Goal: Information Seeking & Learning: Learn about a topic

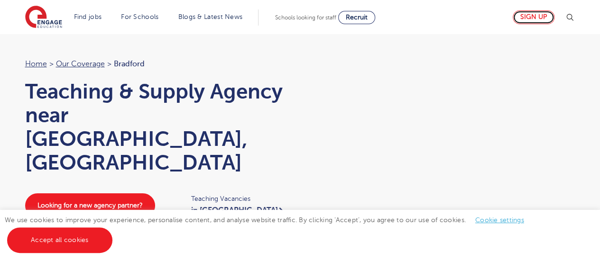
click at [535, 19] on link "Sign up" at bounding box center [534, 17] width 42 height 14
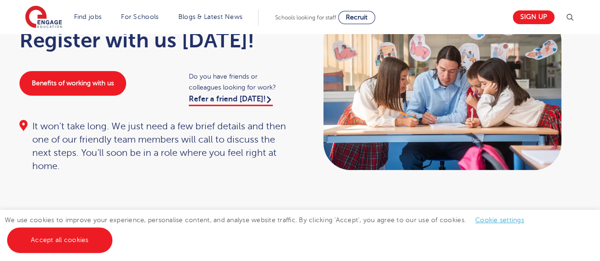
scroll to position [80, 0]
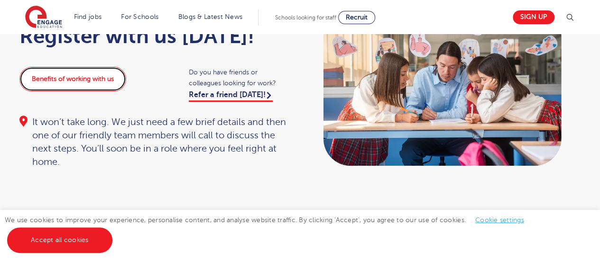
click at [87, 77] on link "Benefits of working with us" at bounding box center [72, 79] width 107 height 25
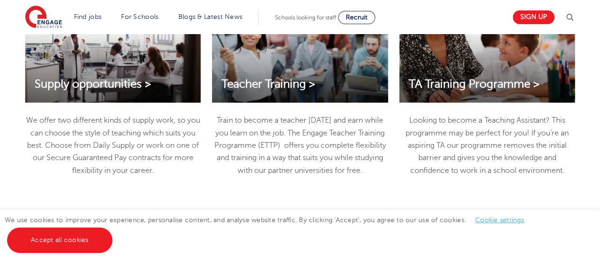
scroll to position [998, 0]
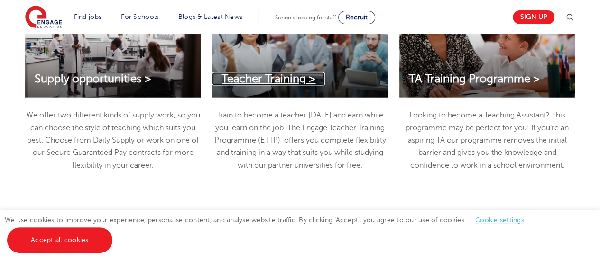
click at [301, 84] on span "Teacher Training >" at bounding box center [269, 79] width 94 height 13
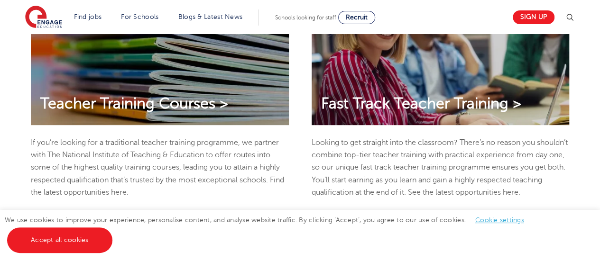
scroll to position [239, 0]
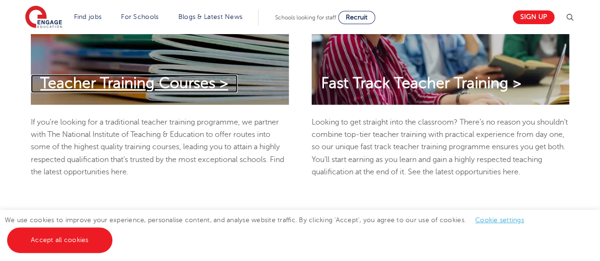
click at [199, 75] on span "Teacher Training Courses >" at bounding box center [134, 83] width 188 height 17
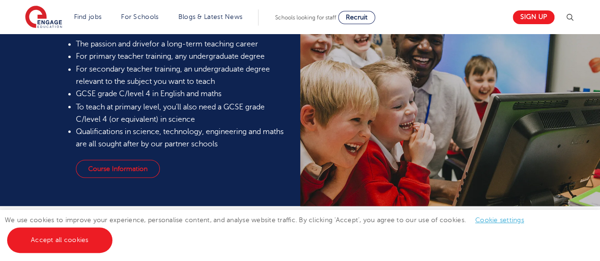
scroll to position [792, 0]
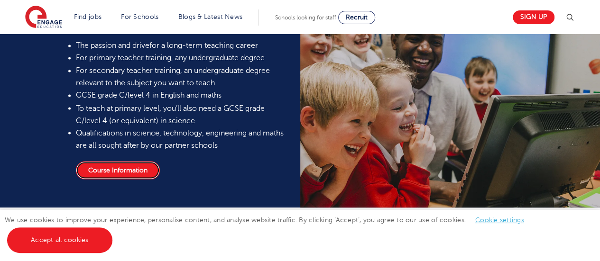
click at [118, 166] on link "Course Information" at bounding box center [118, 170] width 84 height 18
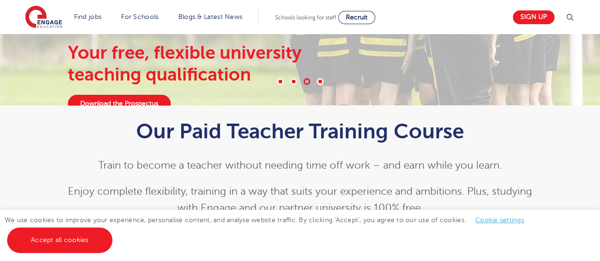
scroll to position [0, 0]
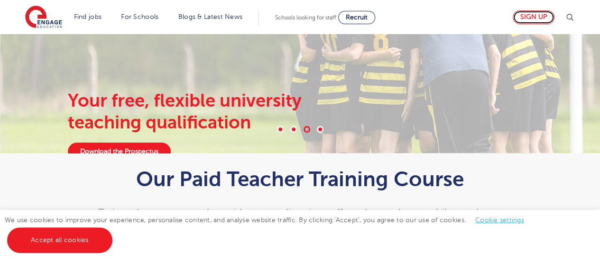
click at [541, 21] on link "Sign up" at bounding box center [534, 17] width 42 height 14
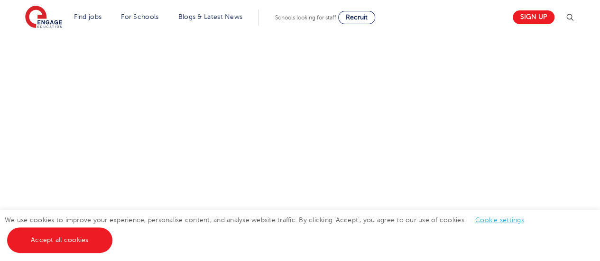
scroll to position [642, 0]
click at [442, 143] on div "Let us know more about you!" at bounding box center [300, 155] width 576 height 415
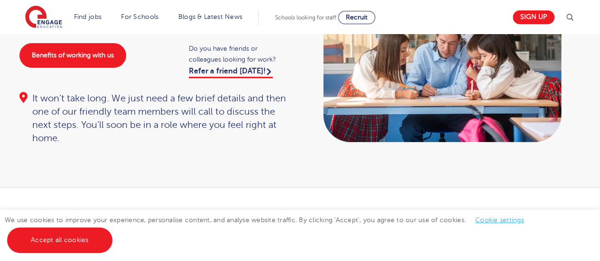
scroll to position [0, 0]
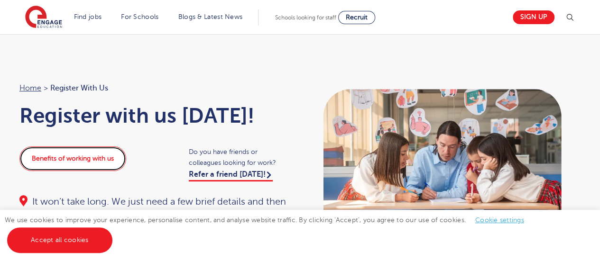
click at [100, 154] on link "Benefits of working with us" at bounding box center [72, 159] width 107 height 25
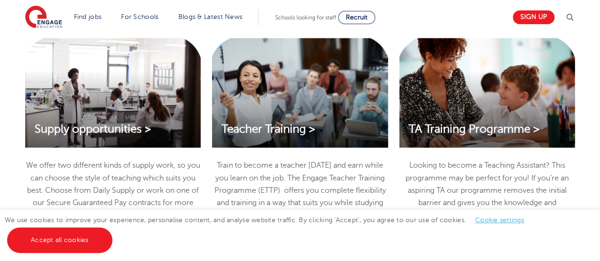
scroll to position [947, 0]
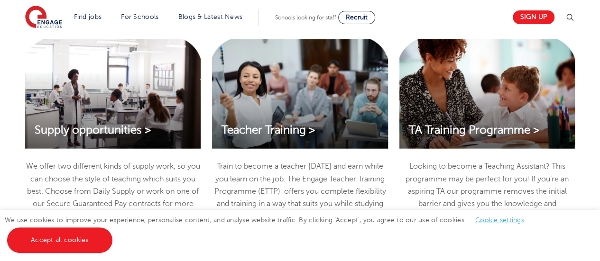
click at [314, 123] on div "Teacher Training >" at bounding box center [300, 94] width 176 height 110
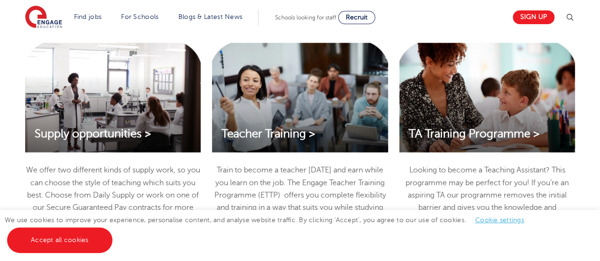
scroll to position [941, 0]
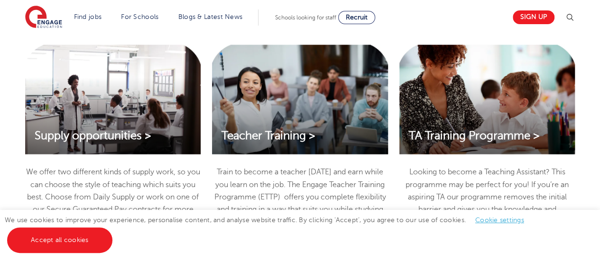
click at [297, 115] on div "Teacher Training >" at bounding box center [300, 100] width 176 height 110
click at [302, 140] on span "Teacher Training >" at bounding box center [269, 136] width 94 height 13
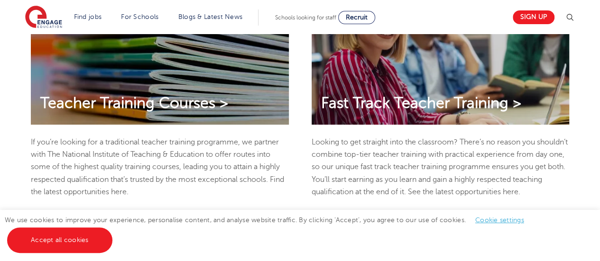
scroll to position [220, 0]
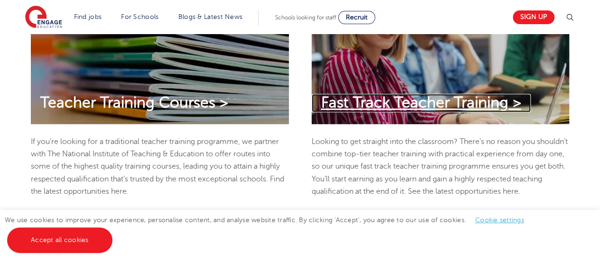
click at [395, 101] on span "Fast Track Teacher Training >" at bounding box center [421, 102] width 200 height 17
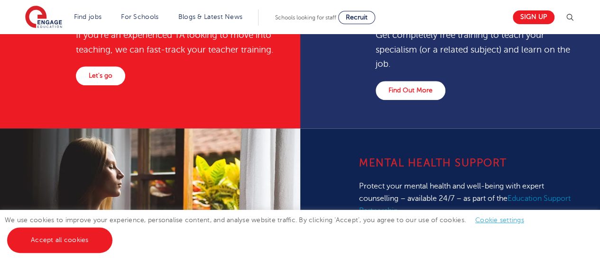
scroll to position [448, 0]
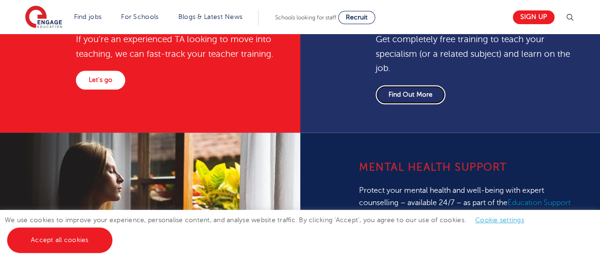
click at [419, 97] on link "Find Out More" at bounding box center [411, 94] width 70 height 19
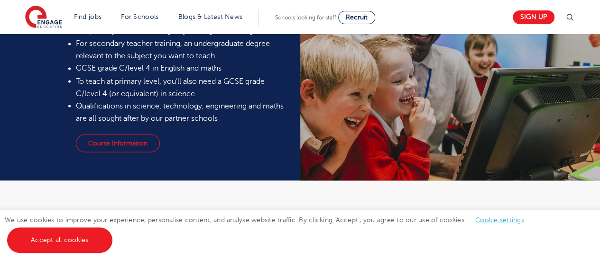
scroll to position [818, 0]
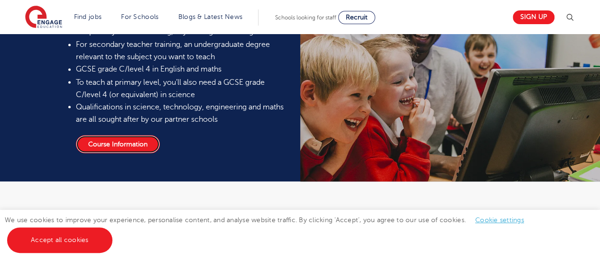
click at [124, 139] on link "Course Information" at bounding box center [118, 144] width 84 height 18
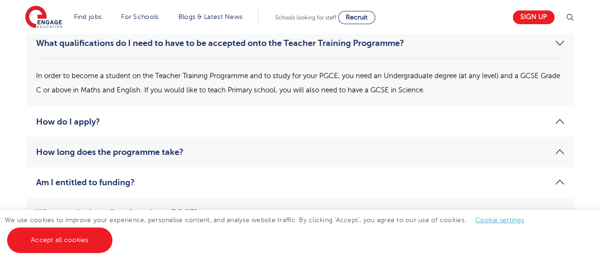
scroll to position [1366, 0]
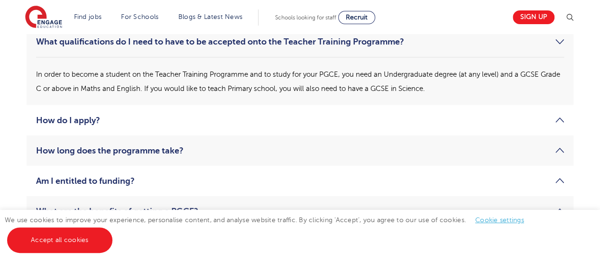
click at [455, 124] on link "How do I apply?" at bounding box center [300, 120] width 528 height 11
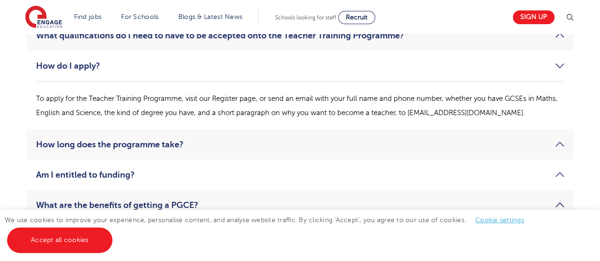
scroll to position [1372, 0]
click at [212, 64] on link "How do I apply?" at bounding box center [300, 65] width 528 height 11
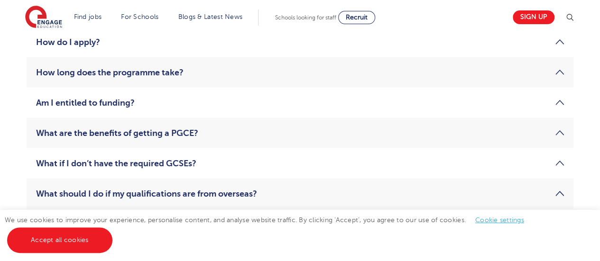
scroll to position [1398, 0]
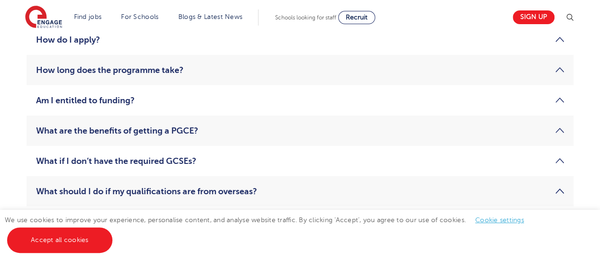
click at [186, 68] on link "How long does the programme take?" at bounding box center [300, 70] width 528 height 11
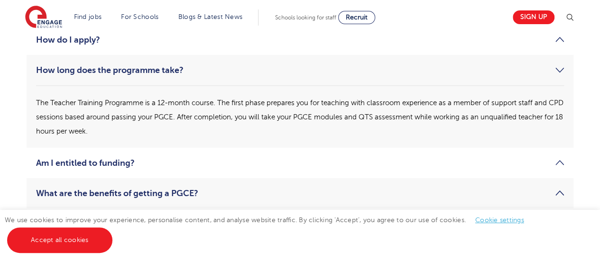
click at [192, 74] on link "How long does the programme take?" at bounding box center [300, 70] width 528 height 11
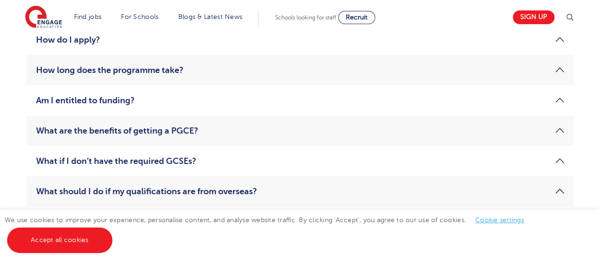
click at [179, 104] on link "Am I entitled to funding?" at bounding box center [300, 100] width 528 height 11
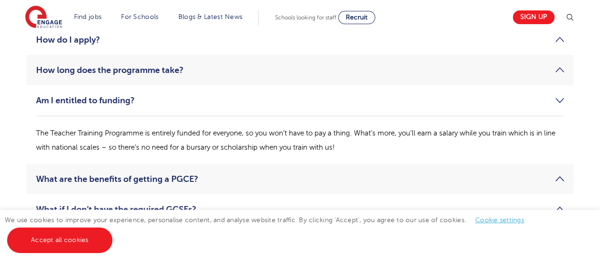
click at [307, 104] on link "Am I entitled to funding?" at bounding box center [300, 100] width 528 height 11
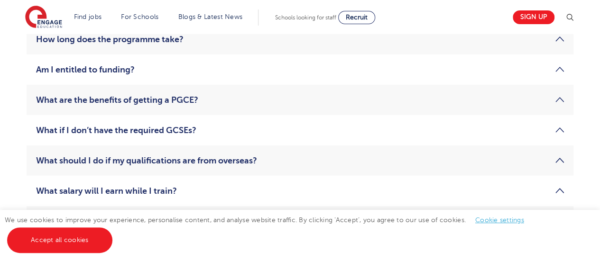
scroll to position [1430, 0]
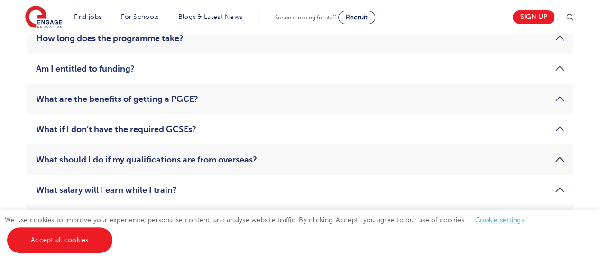
click at [216, 99] on link "What are the benefits of getting a PGCE?" at bounding box center [300, 98] width 528 height 11
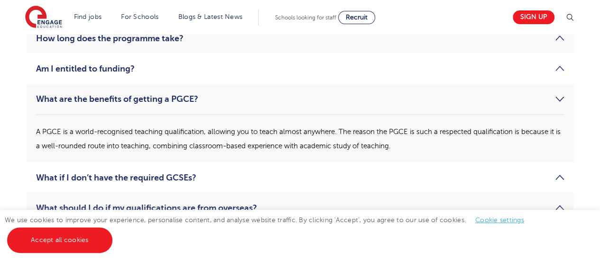
click at [216, 99] on link "What are the benefits of getting a PGCE?" at bounding box center [300, 98] width 528 height 11
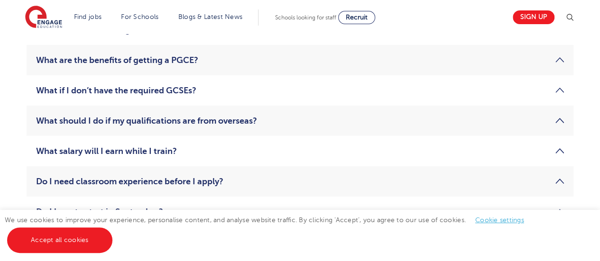
scroll to position [1470, 0]
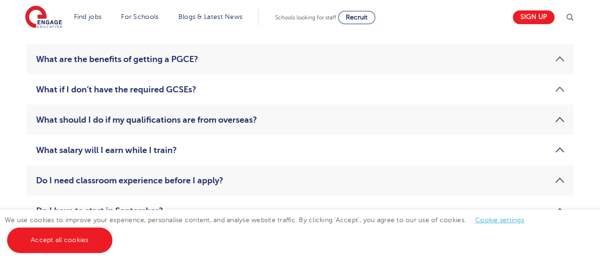
click at [197, 81] on li "What if I don’t have the required GCSEs? If you didn’t get the necessary qualif…" at bounding box center [300, 90] width 547 height 30
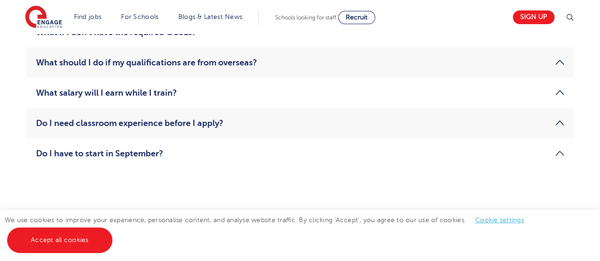
scroll to position [1537, 0]
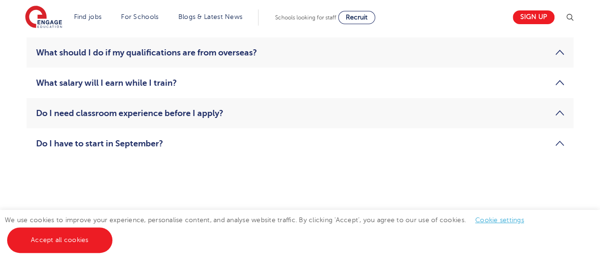
click at [247, 90] on li "What salary will I earn while I train? During your first phase of the Teacher T…" at bounding box center [300, 83] width 547 height 30
click at [168, 84] on link "What salary will I earn while I train?" at bounding box center [300, 82] width 528 height 11
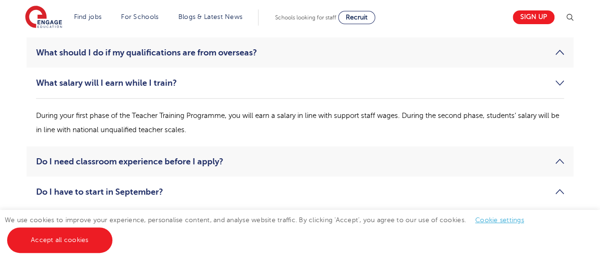
click at [168, 84] on link "What salary will I earn while I train?" at bounding box center [300, 82] width 528 height 11
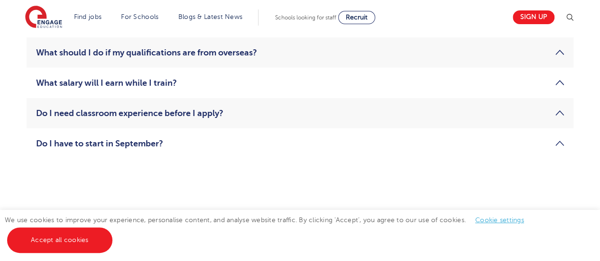
click at [177, 110] on link "Do I need classroom experience before I apply?" at bounding box center [300, 113] width 528 height 11
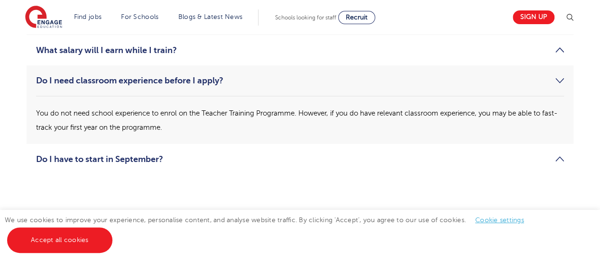
scroll to position [1570, 0]
click at [221, 77] on link "Do I need classroom experience before I apply?" at bounding box center [300, 80] width 528 height 11
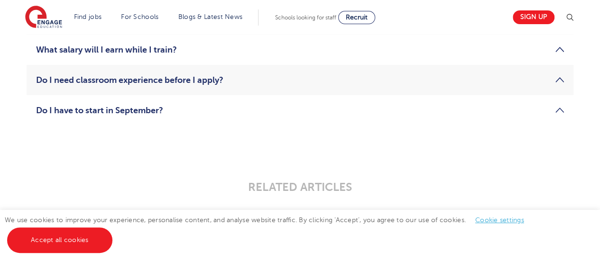
click at [178, 111] on link "Do I have to start in September?" at bounding box center [300, 110] width 528 height 11
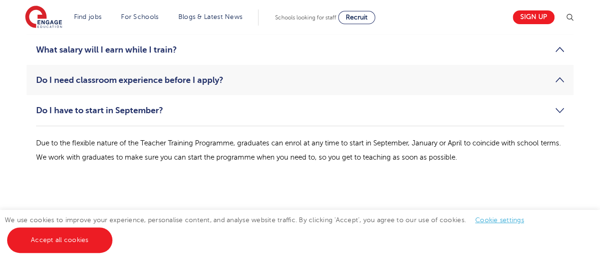
click at [178, 111] on link "Do I have to start in September?" at bounding box center [300, 110] width 528 height 11
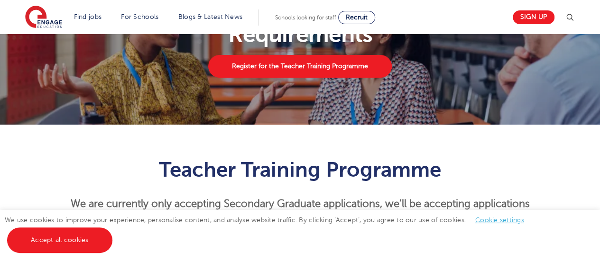
scroll to position [0, 0]
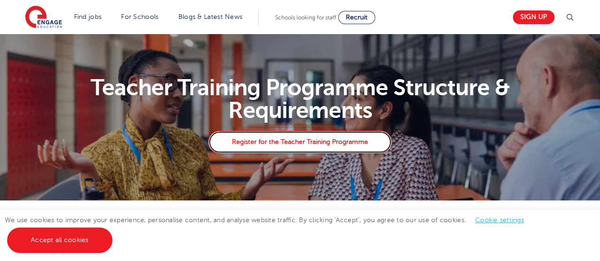
click at [290, 149] on link "Register for the Teacher Training Programme" at bounding box center [299, 142] width 183 height 23
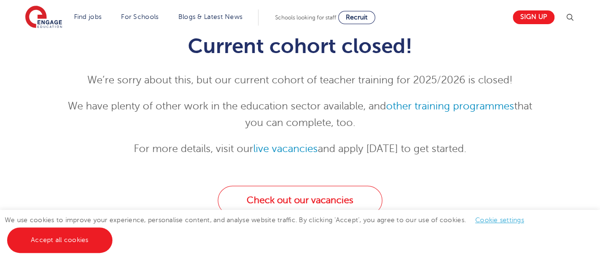
scroll to position [115, 0]
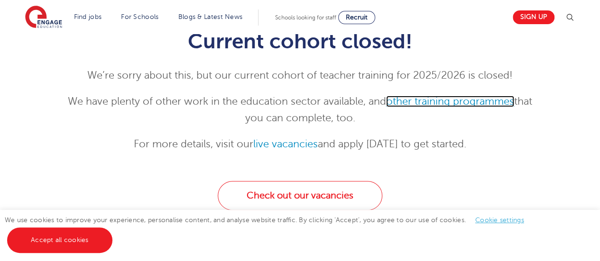
click at [454, 106] on link "other training programmes" at bounding box center [450, 101] width 128 height 11
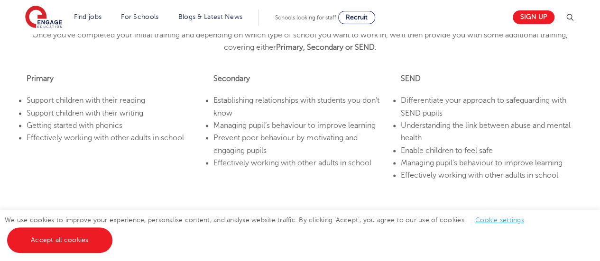
scroll to position [540, 0]
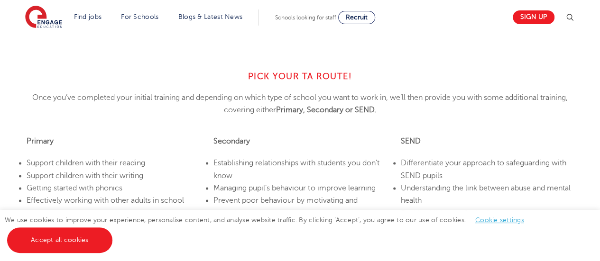
click at [522, 108] on p "Once you’ve completed your initial training and depending on which type of scho…" at bounding box center [299, 104] width 561 height 25
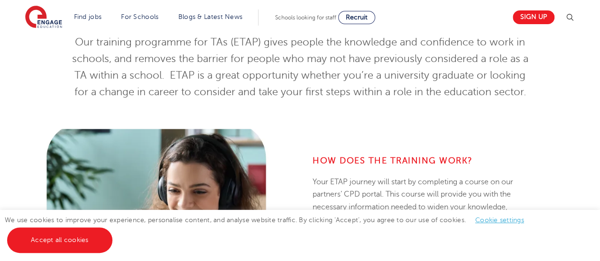
scroll to position [0, 0]
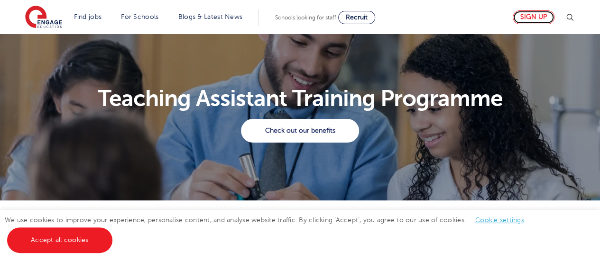
click at [534, 19] on link "Sign up" at bounding box center [534, 17] width 42 height 14
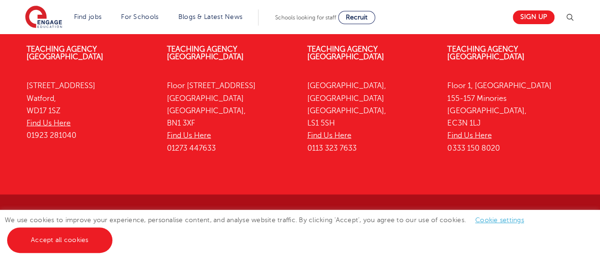
scroll to position [883, 0]
